Goal: Transaction & Acquisition: Purchase product/service

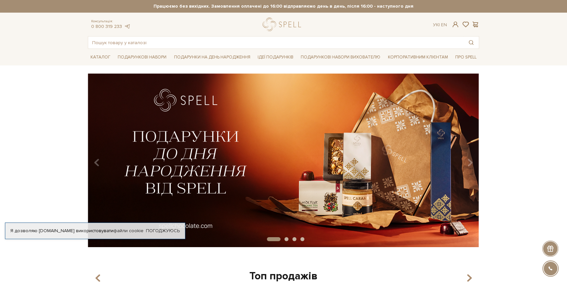
click at [67, 104] on div "slide 2 of 4" at bounding box center [283, 157] width 567 height 169
click at [68, 103] on div "slide 2 of 4" at bounding box center [283, 157] width 567 height 169
click at [313, 58] on link "Подарункові набори вихователю" at bounding box center [340, 56] width 85 height 11
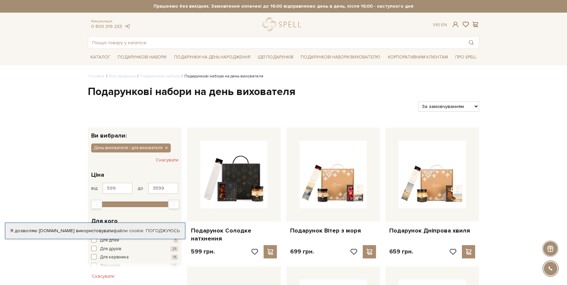
click at [322, 95] on h1 "Подарункові набори на день вихователя" at bounding box center [283, 92] width 391 height 14
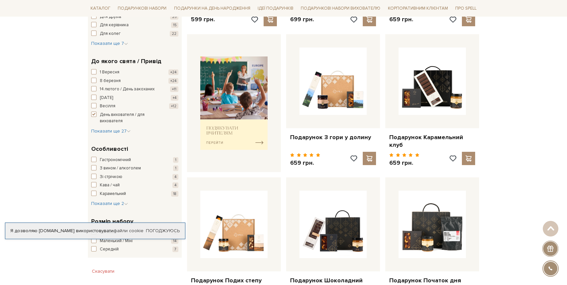
scroll to position [9, 0]
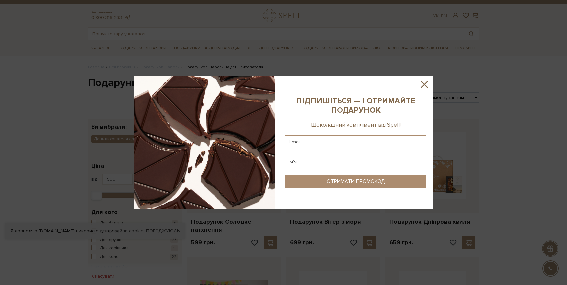
click at [423, 80] on icon at bounding box center [424, 84] width 11 height 11
